Goal: Transaction & Acquisition: Obtain resource

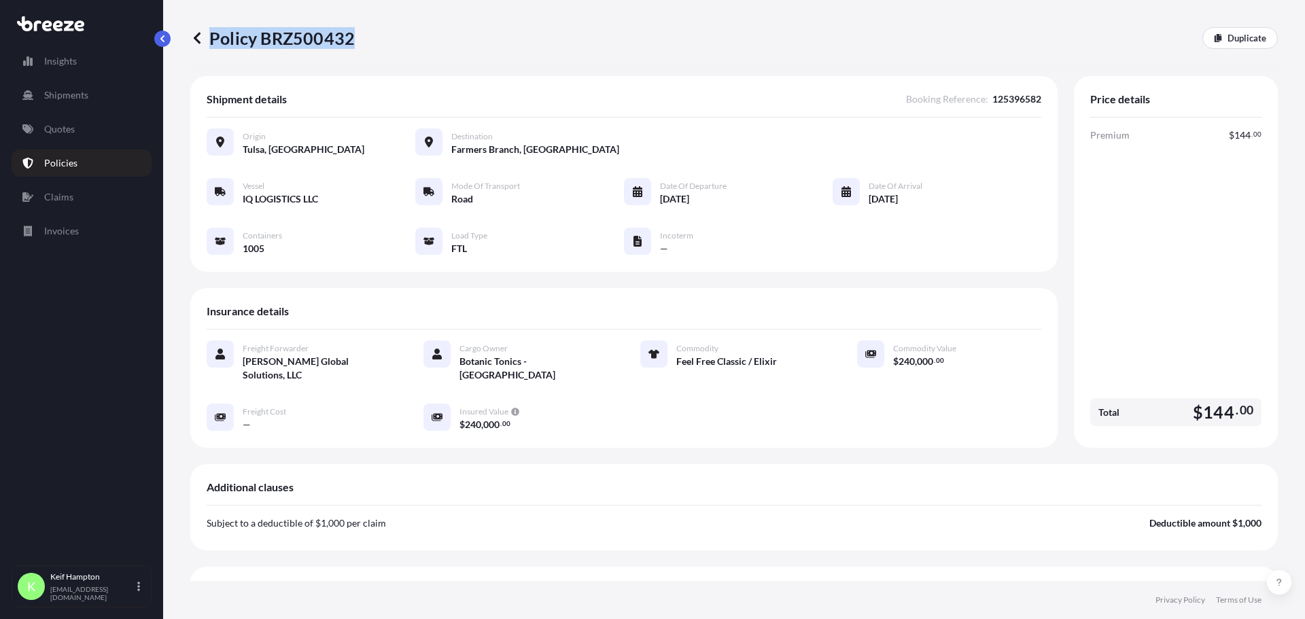
scroll to position [287, 0]
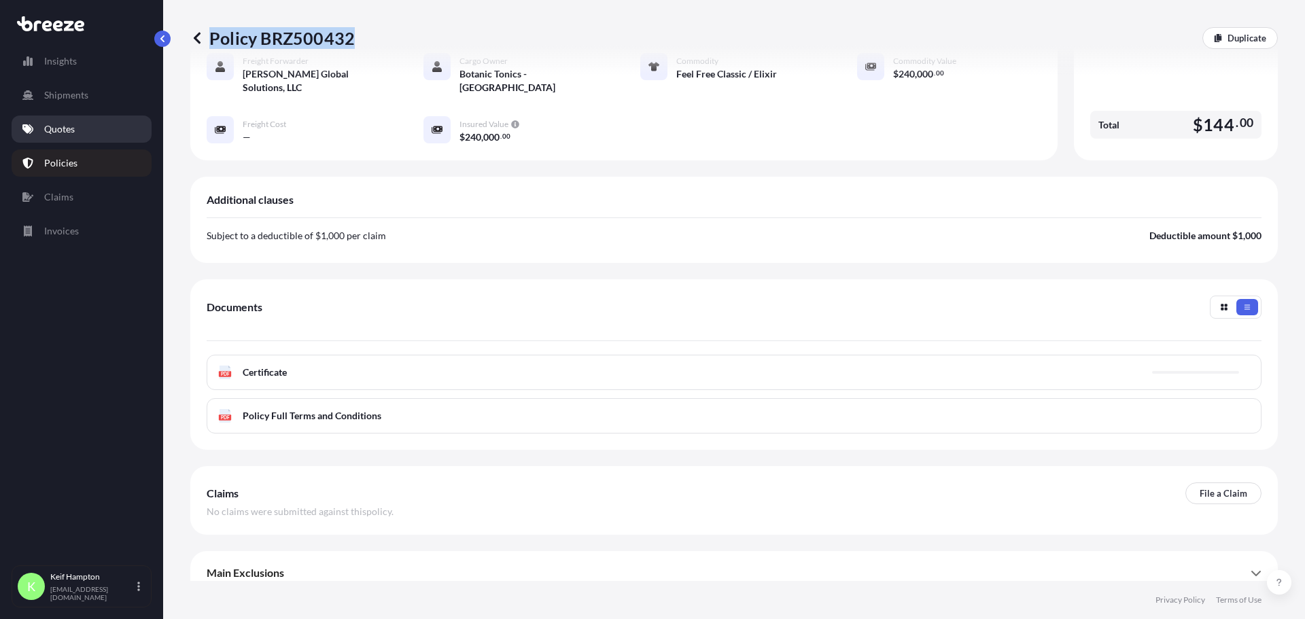
click at [47, 128] on p "Quotes" at bounding box center [59, 129] width 31 height 14
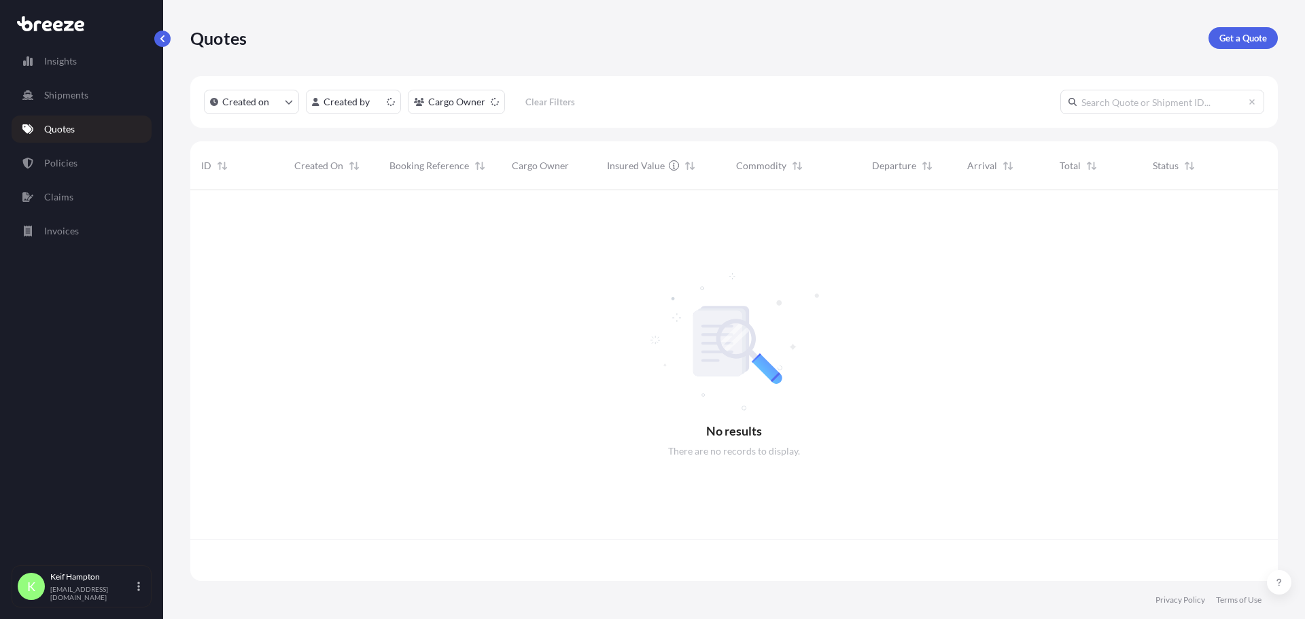
scroll to position [388, 1077]
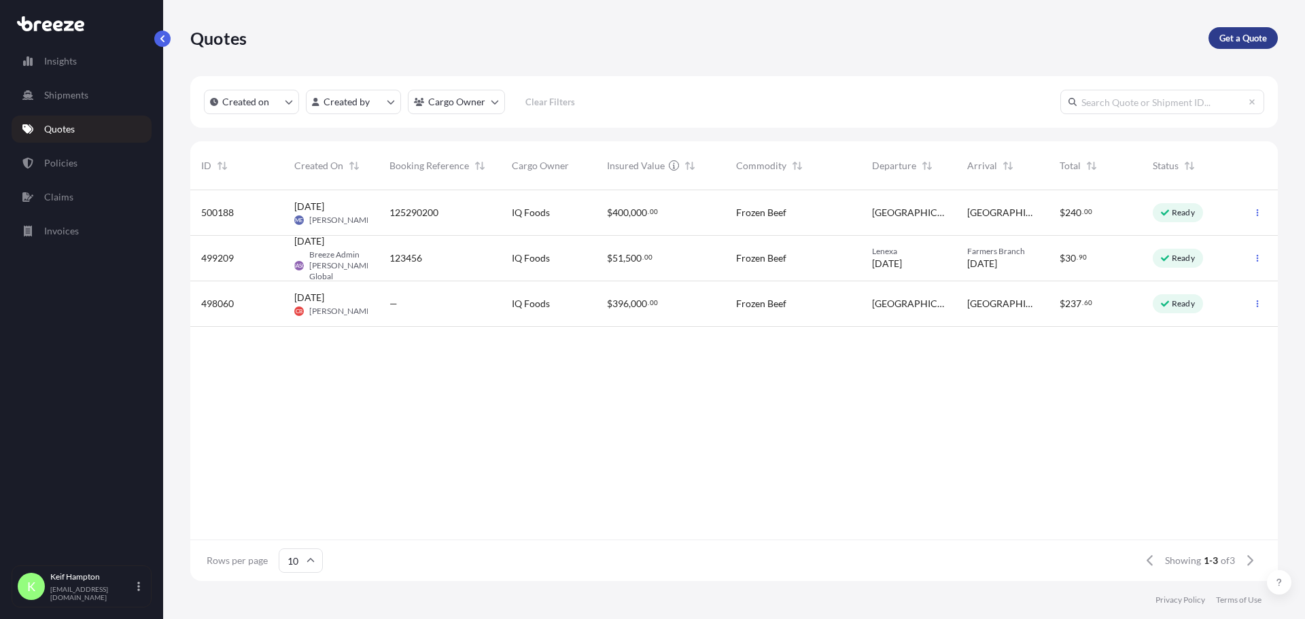
click at [1263, 29] on link "Get a Quote" at bounding box center [1242, 38] width 69 height 22
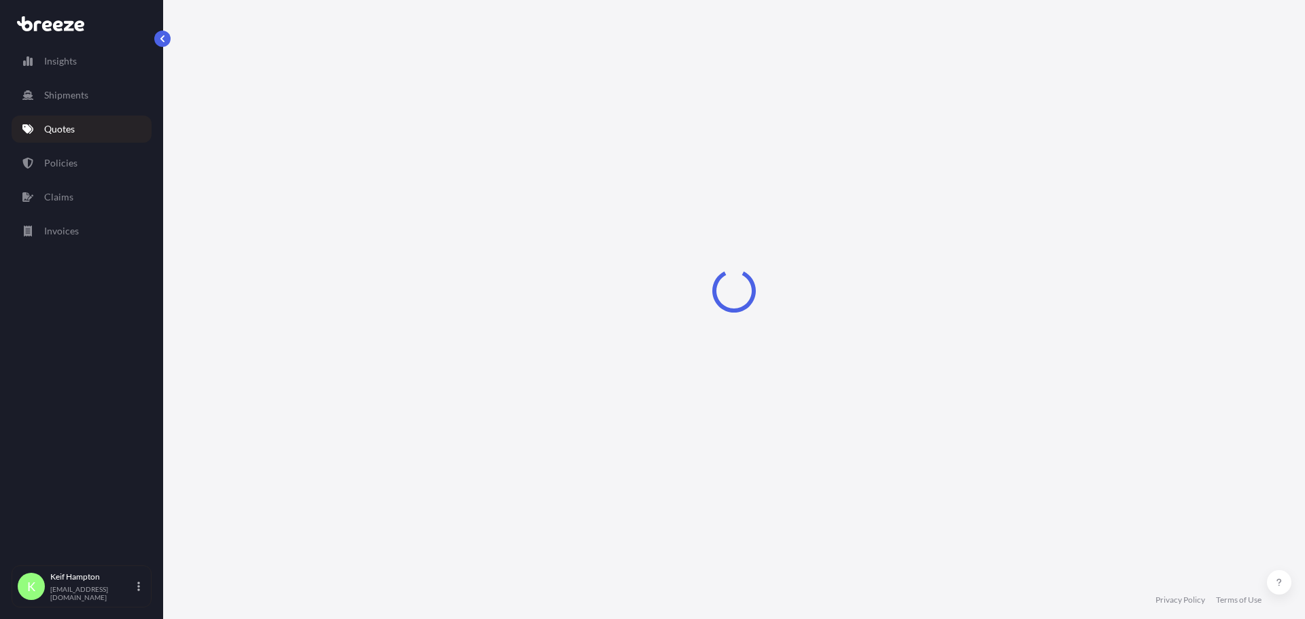
select select "Road"
select select "1"
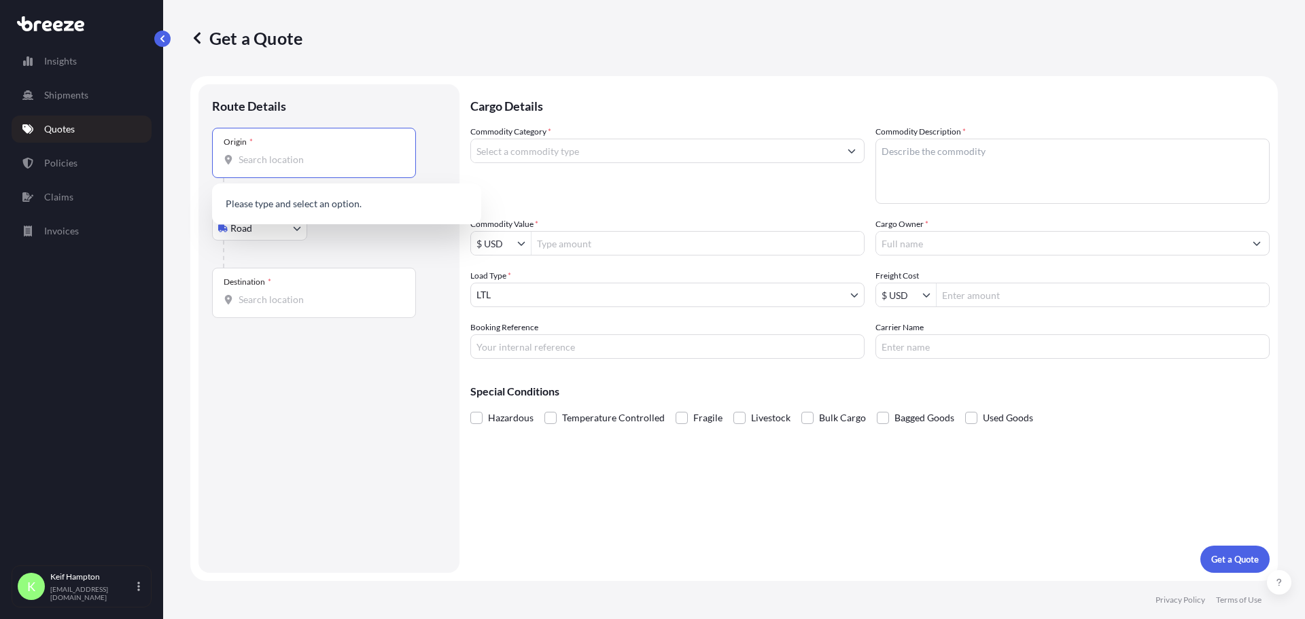
click at [340, 154] on input "Origin *" at bounding box center [319, 160] width 160 height 14
click at [281, 150] on div "Origin *" at bounding box center [314, 153] width 204 height 50
click at [281, 153] on input "Origin *" at bounding box center [319, 160] width 160 height 14
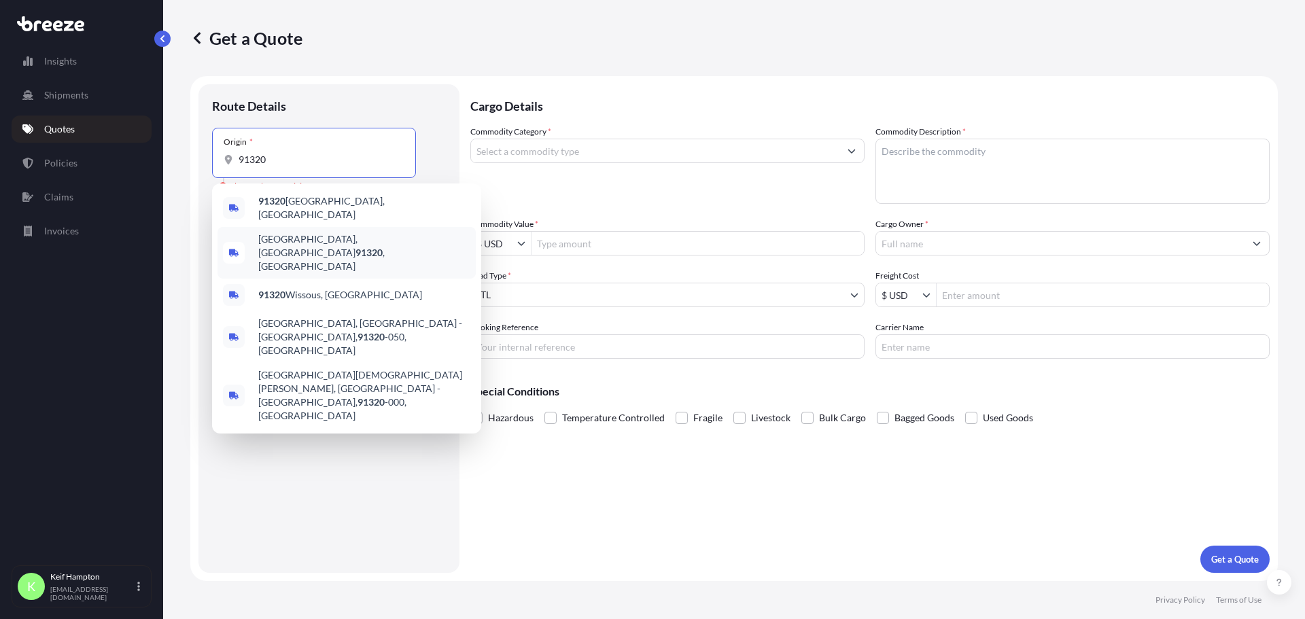
click at [318, 237] on span "[GEOGRAPHIC_DATA] , [GEOGRAPHIC_DATA]" at bounding box center [364, 252] width 212 height 41
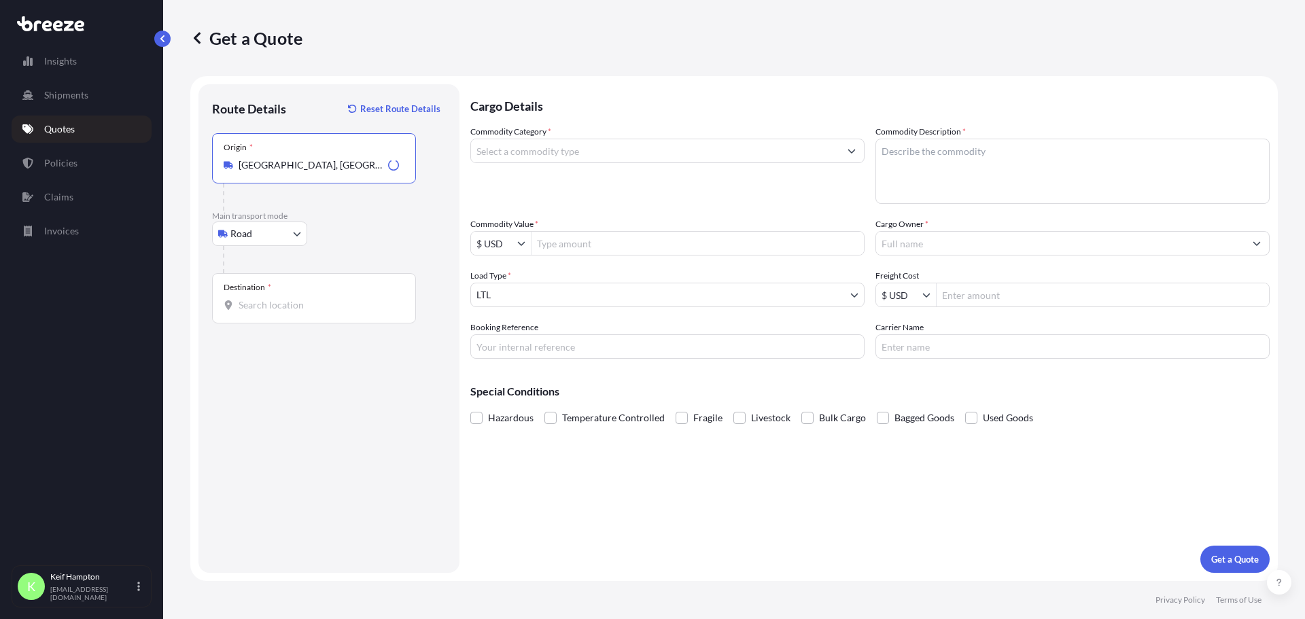
type input "[GEOGRAPHIC_DATA], [GEOGRAPHIC_DATA]"
click at [324, 304] on input "Destination *" at bounding box center [319, 305] width 160 height 14
click at [621, 525] on div "Cargo Details Commodity Category * Commodity Description * Commodity Value * $ …" at bounding box center [869, 328] width 799 height 489
click at [311, 287] on div "Destination * 46571" at bounding box center [314, 298] width 204 height 50
click at [311, 298] on input "46571" at bounding box center [319, 305] width 160 height 14
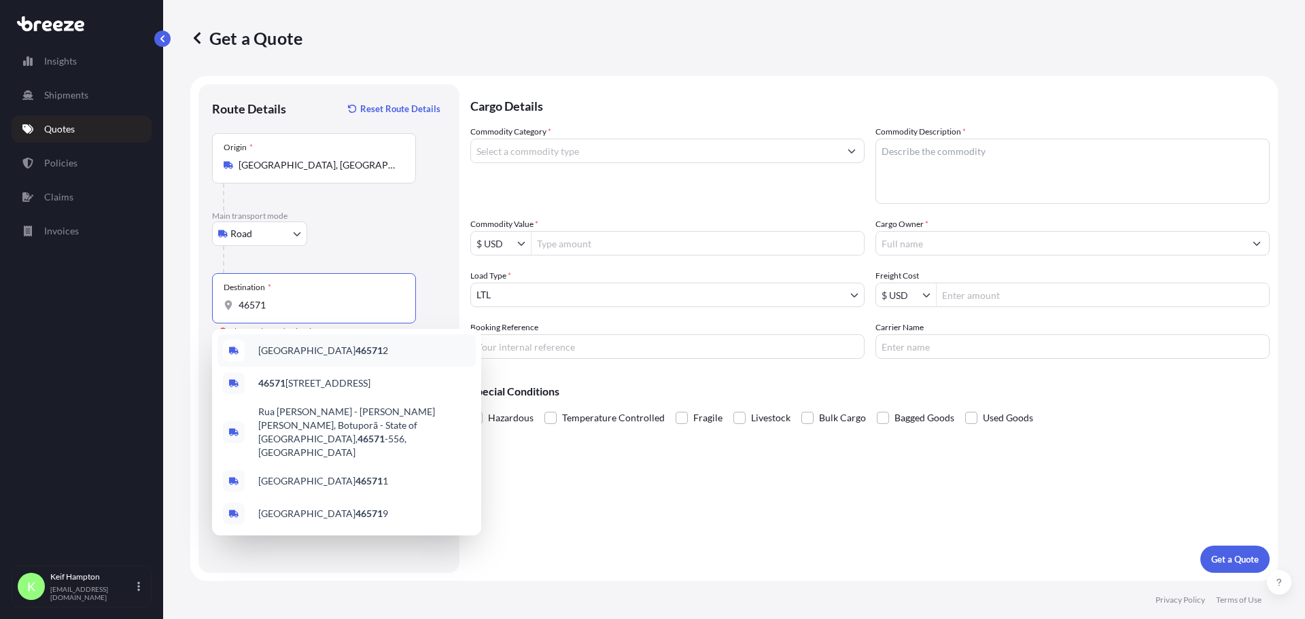
click at [287, 309] on input "46571" at bounding box center [319, 305] width 160 height 14
drag, startPoint x: 704, startPoint y: 530, endPoint x: 709, endPoint y: 521, distance: 10.0
click at [709, 525] on div "Cargo Details Commodity Category * Commodity Description * Commodity Value * $ …" at bounding box center [869, 328] width 799 height 489
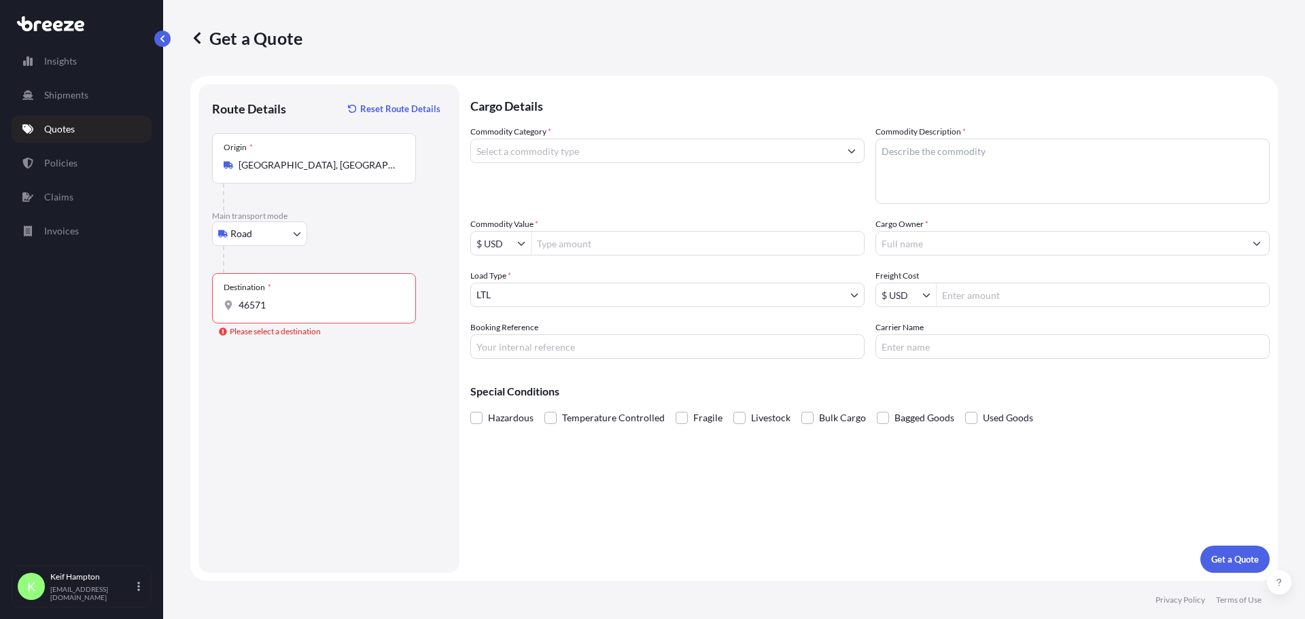
click at [635, 147] on input "Commodity Category *" at bounding box center [655, 151] width 368 height 24
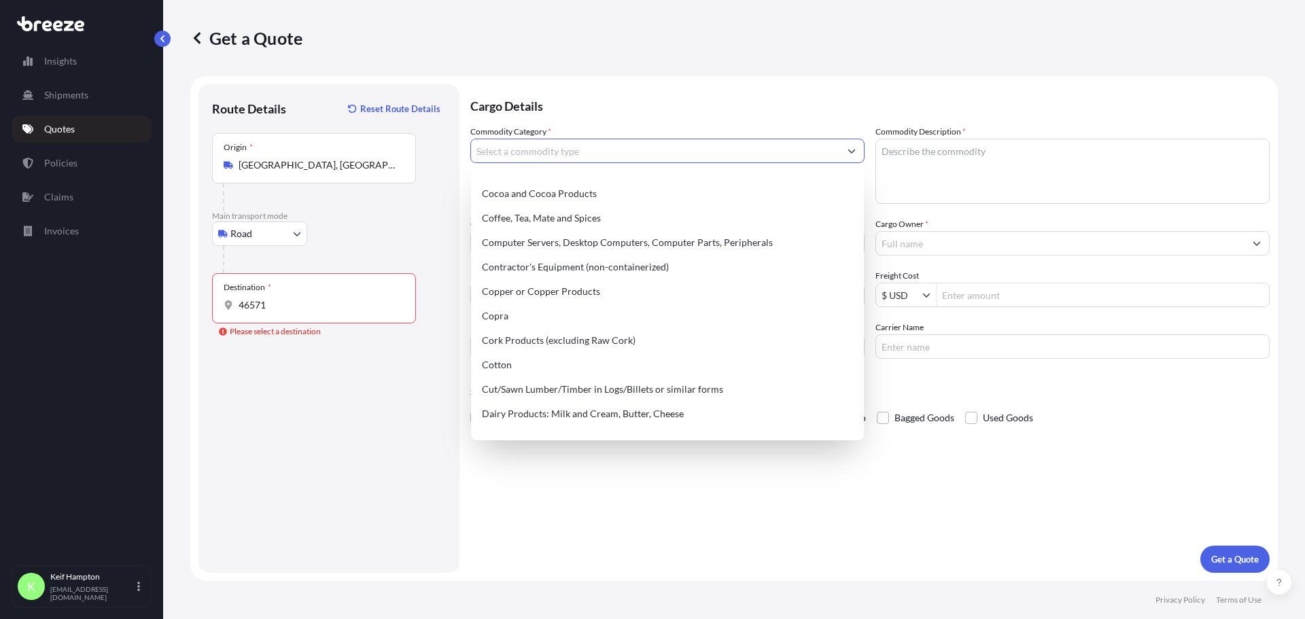
scroll to position [592, 0]
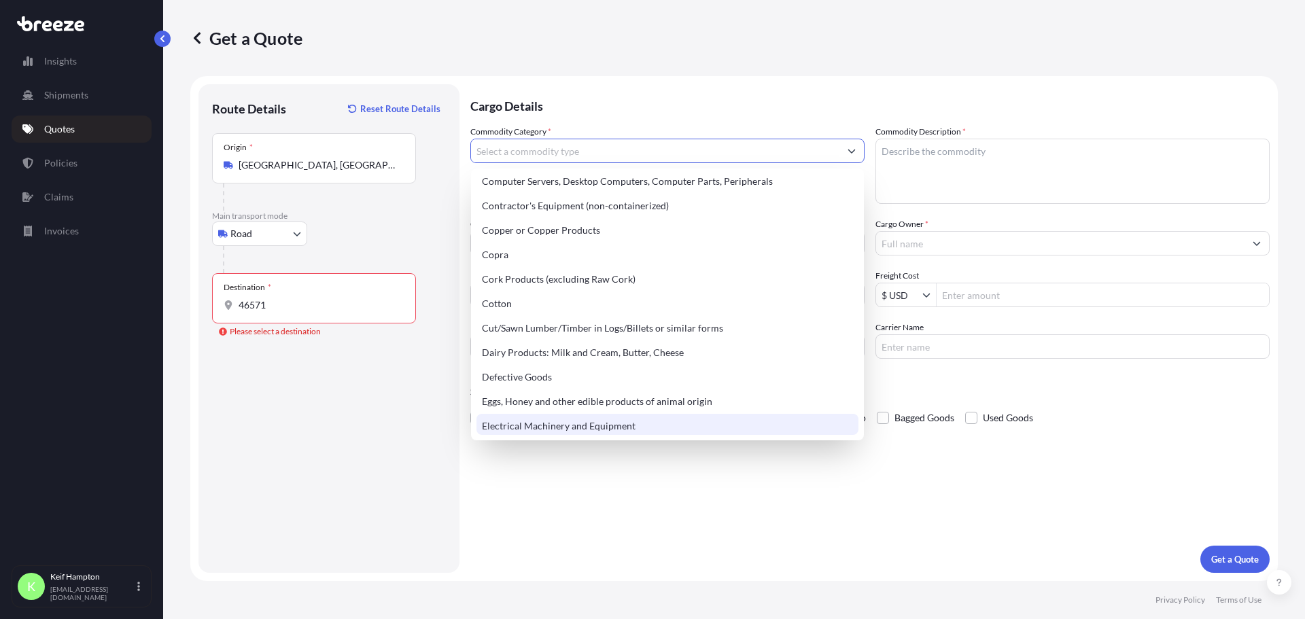
click at [407, 433] on div "Route Details Reset Route Details Place of loading Road Road Rail Origin * [GEO…" at bounding box center [329, 328] width 234 height 461
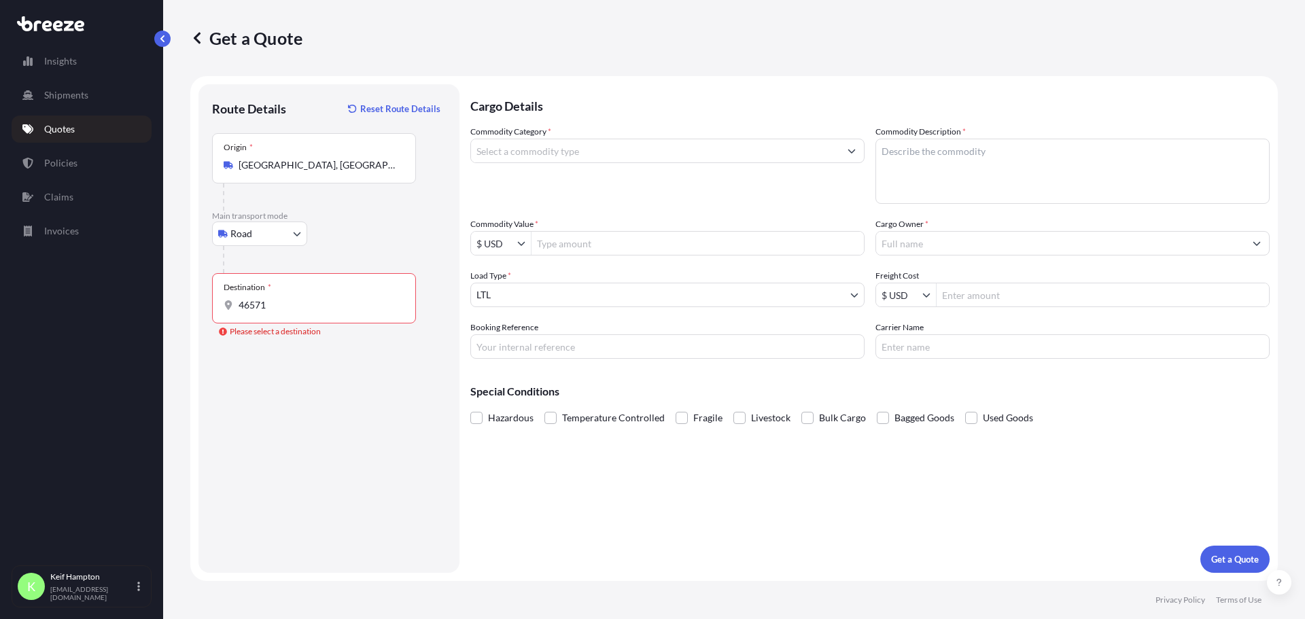
click at [260, 285] on div "Destination *" at bounding box center [248, 287] width 48 height 11
click at [260, 298] on input "46571" at bounding box center [319, 305] width 160 height 14
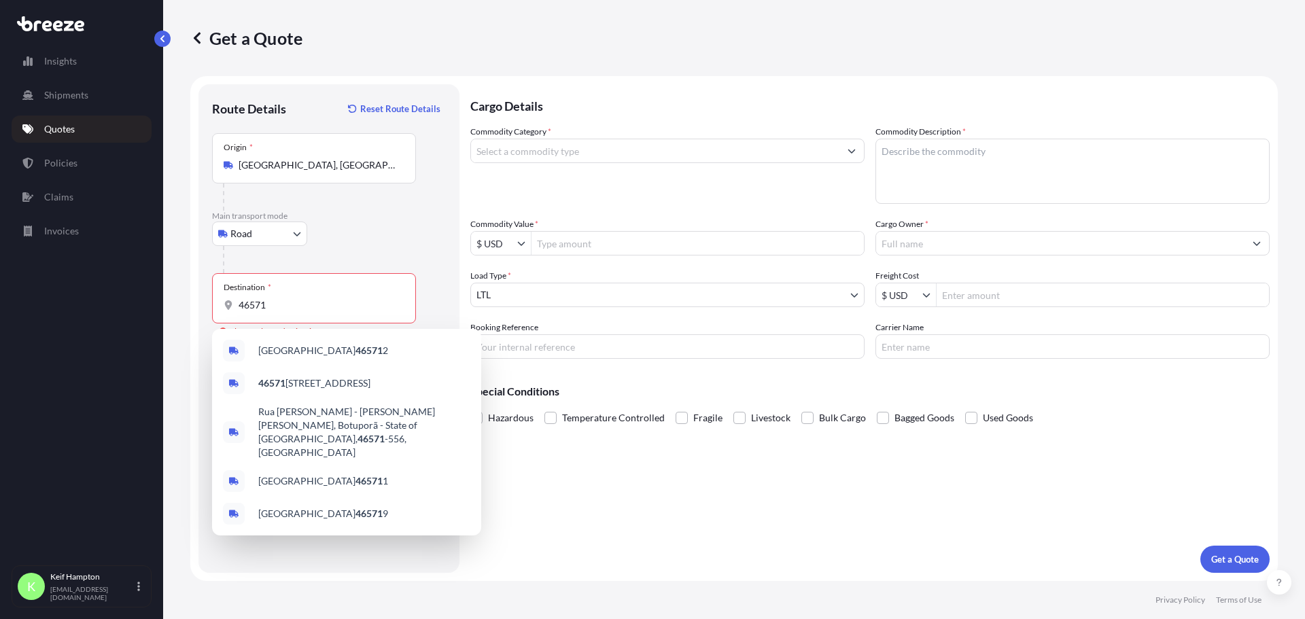
click at [799, 537] on div "Cargo Details Commodity Category * Commodity Description * Commodity Value * $ …" at bounding box center [869, 328] width 799 height 489
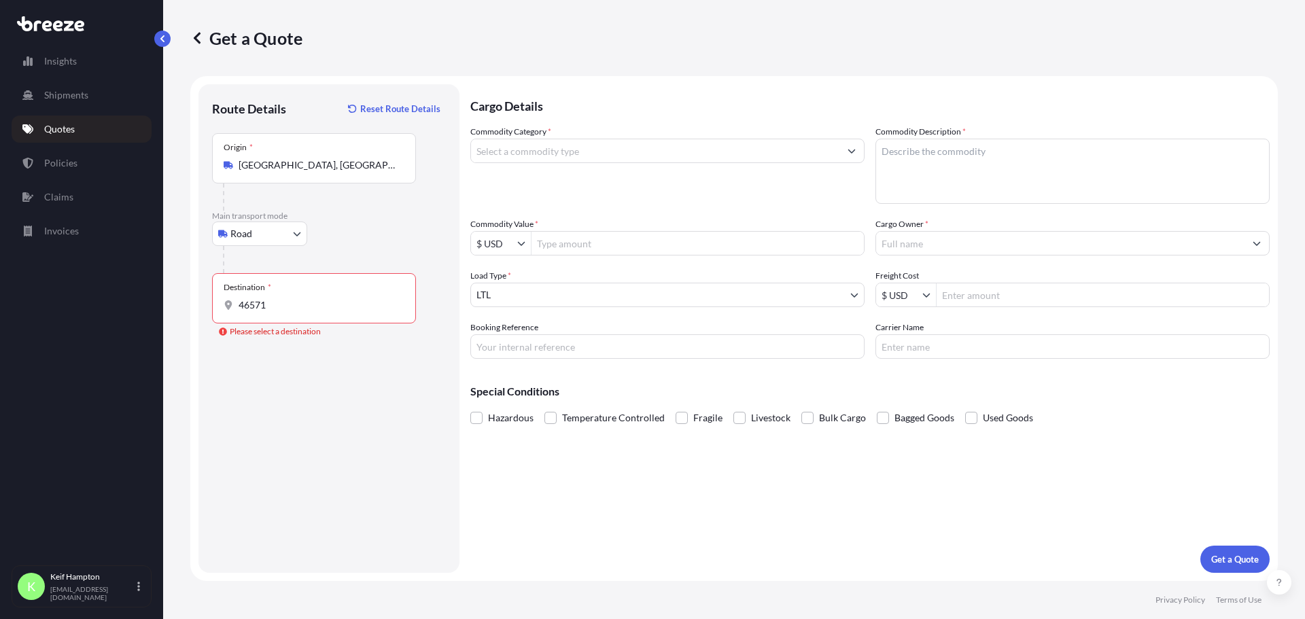
click at [317, 296] on div "Destination * 46571" at bounding box center [314, 298] width 204 height 50
click at [317, 298] on input "46571" at bounding box center [319, 305] width 160 height 14
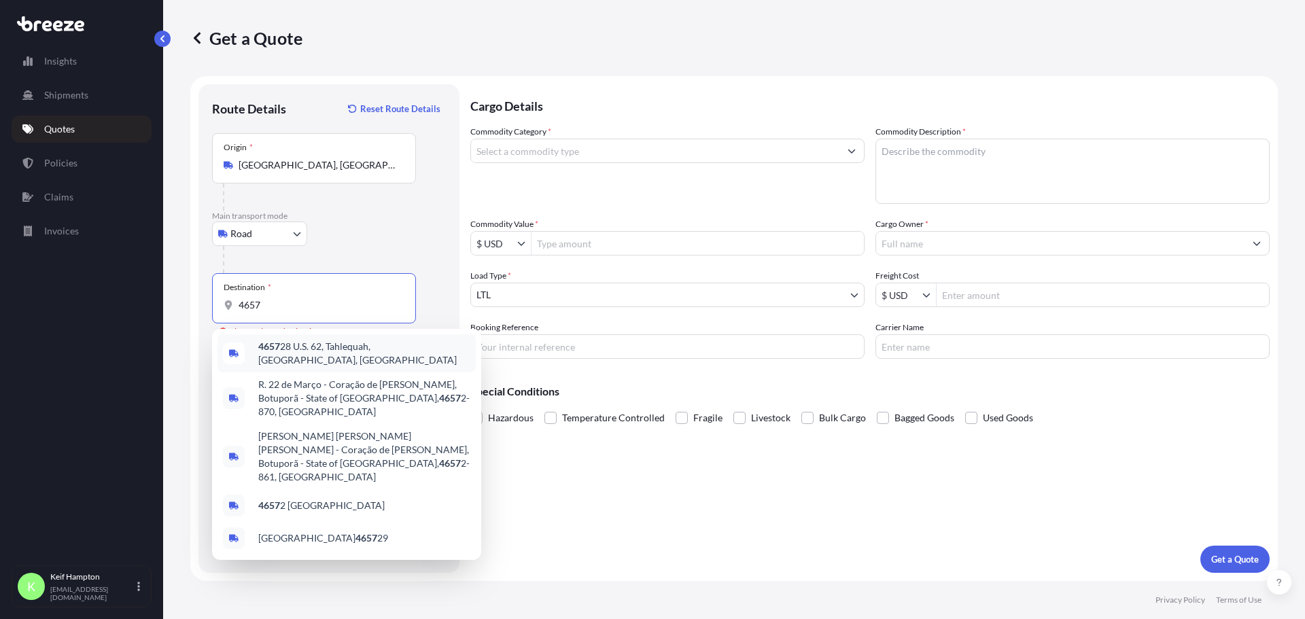
type input "46571"
